Goal: Task Accomplishment & Management: Use online tool/utility

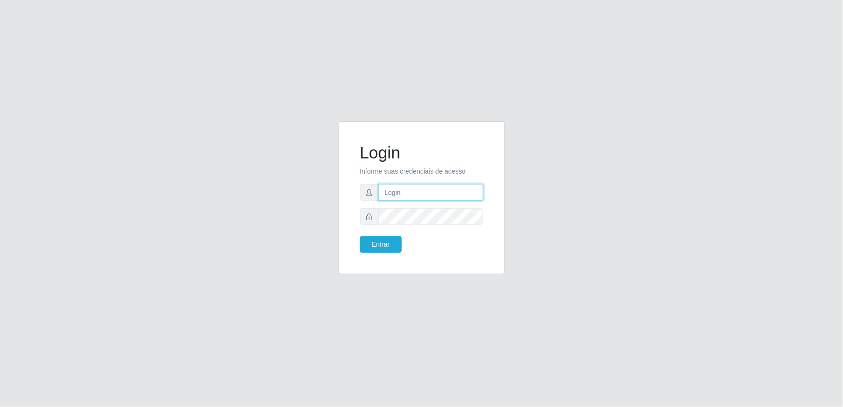
click at [410, 190] on input "text" at bounding box center [431, 192] width 105 height 17
type input "[EMAIL_ADDRESS][PERSON_NAME][DOMAIN_NAME]"
click at [360, 236] on button "Entrar" at bounding box center [381, 244] width 42 height 17
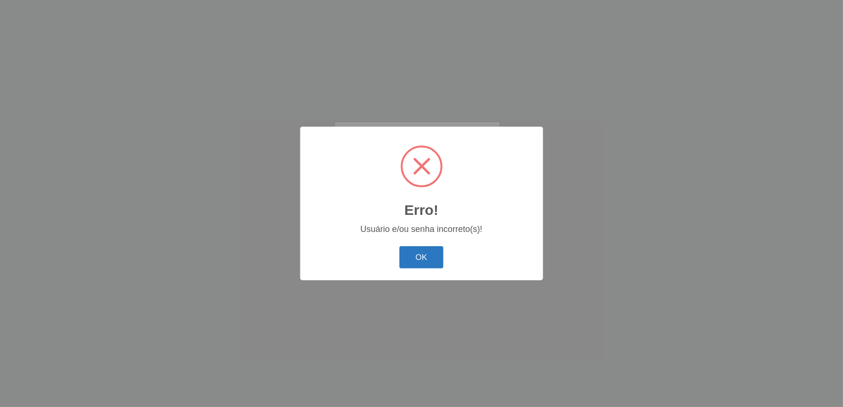
click at [434, 257] on button "OK" at bounding box center [422, 257] width 44 height 22
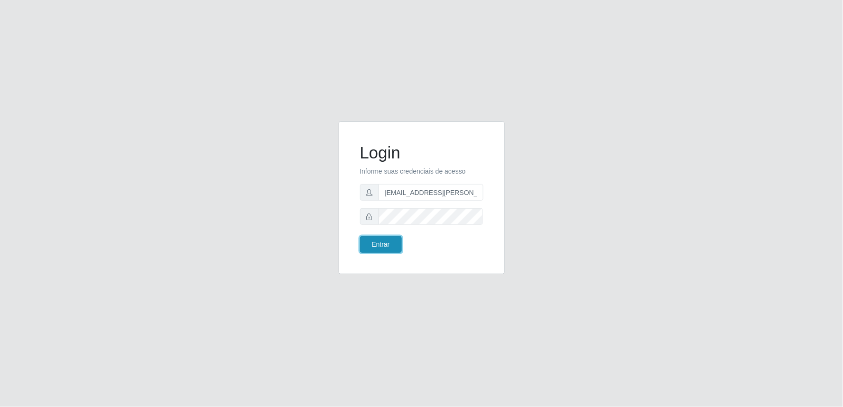
click at [386, 244] on button "Entrar" at bounding box center [381, 244] width 42 height 17
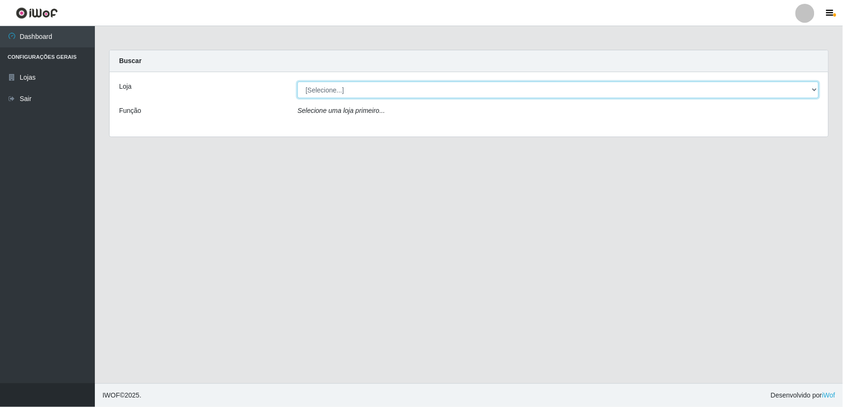
click at [802, 86] on select "[Selecione...] Queiroz Atacadão - Ceará Mirim" at bounding box center [559, 90] width 522 height 17
select select "465"
click at [298, 82] on select "[Selecione...] Queiroz Atacadão - Ceará Mirim" at bounding box center [559, 90] width 522 height 17
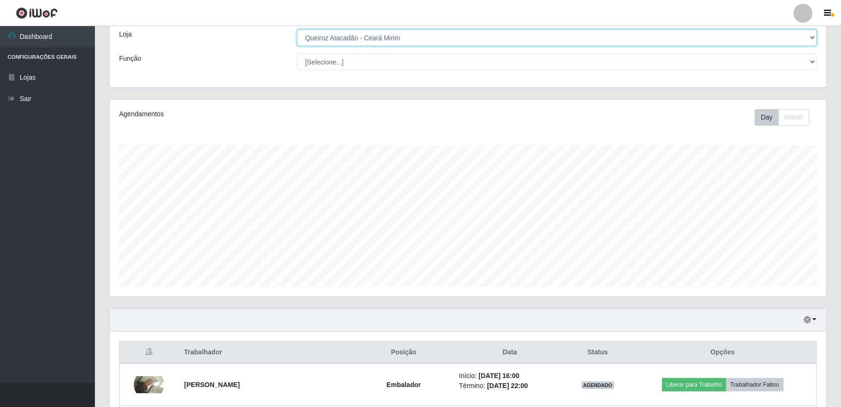
scroll to position [181, 0]
